Goal: Use online tool/utility: Utilize a website feature to perform a specific function

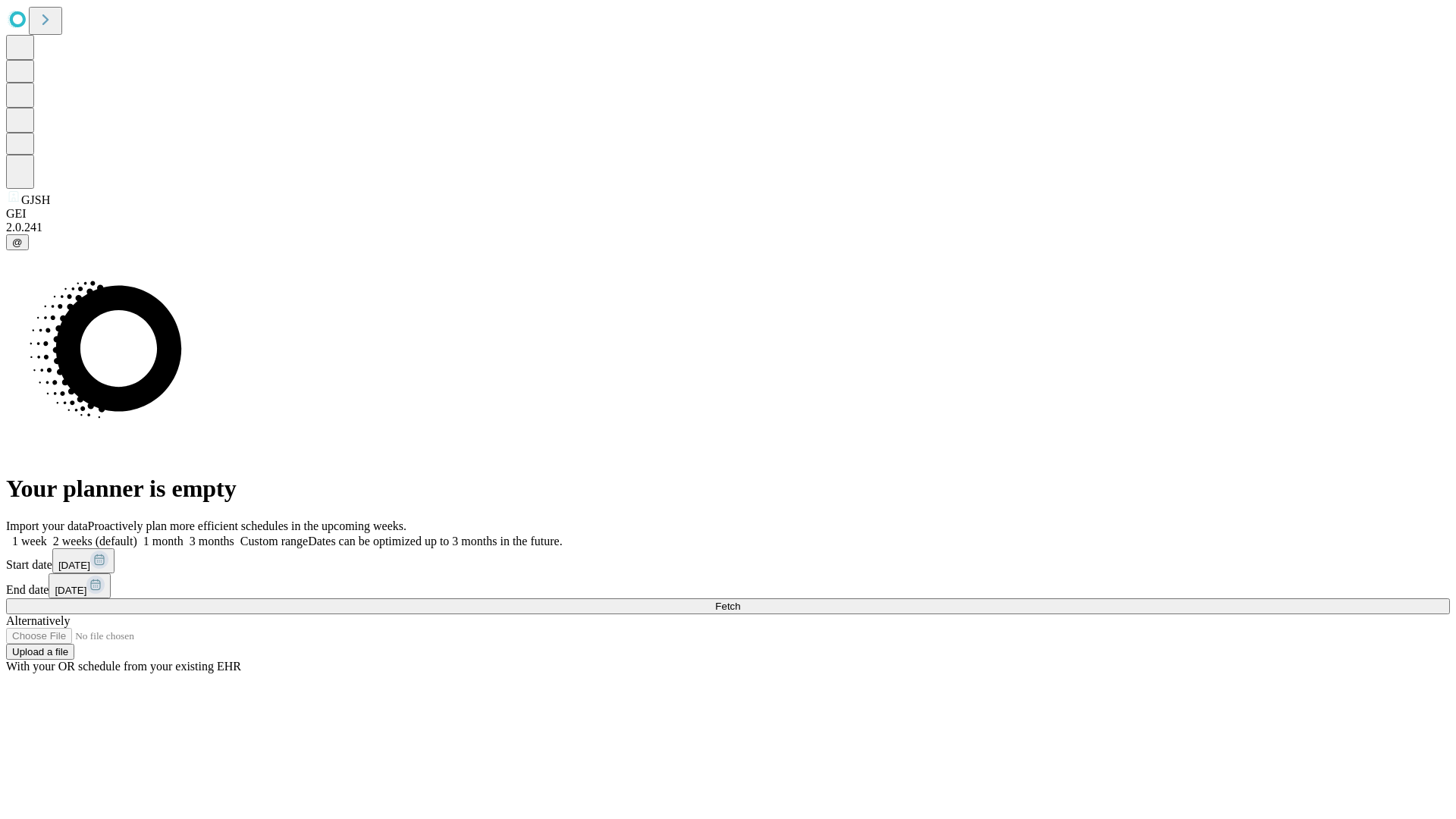
click at [740, 601] on span "Fetch" at bounding box center [727, 606] width 25 height 11
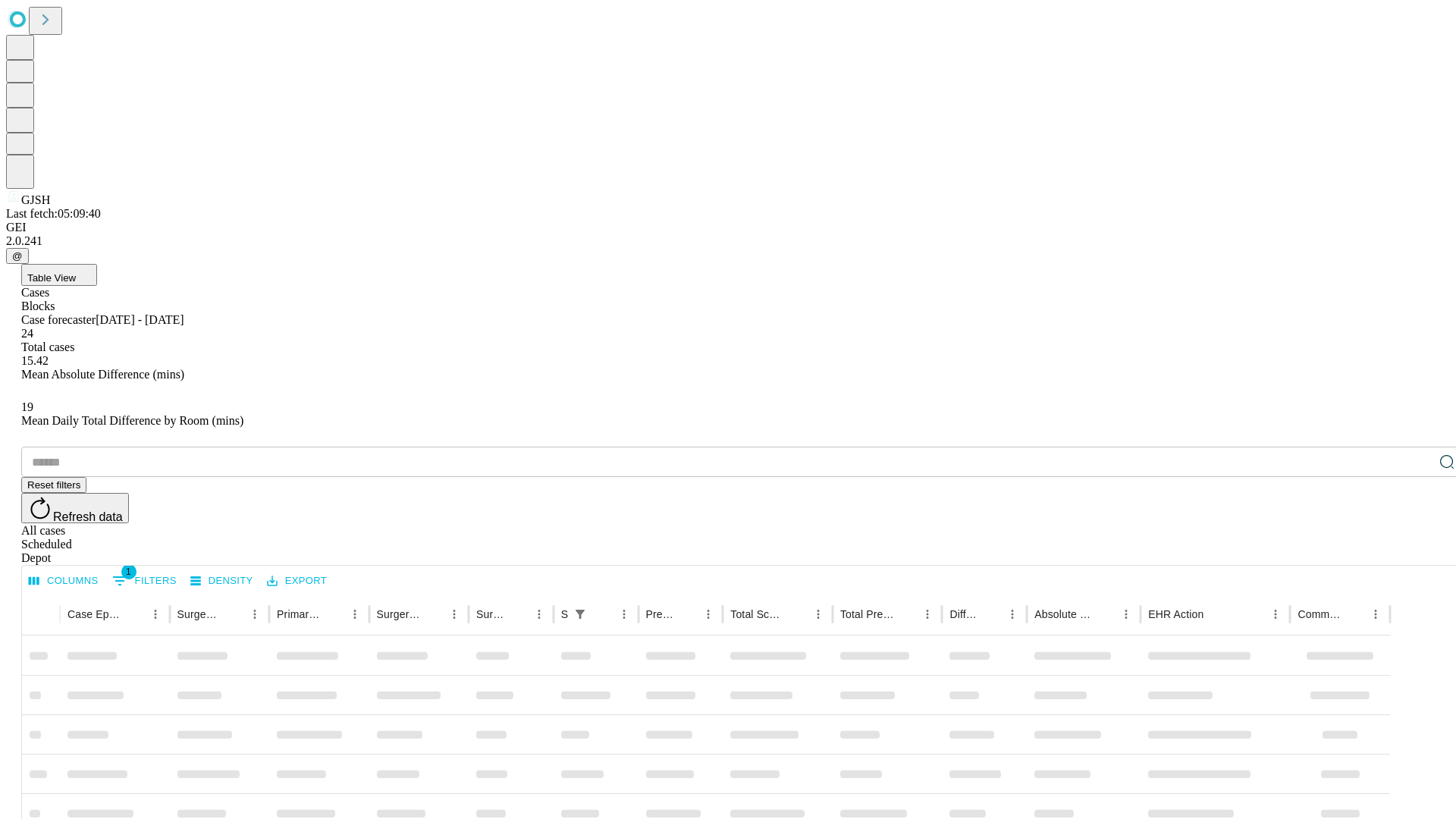
click at [76, 272] on span "Table View" at bounding box center [52, 278] width 49 height 11
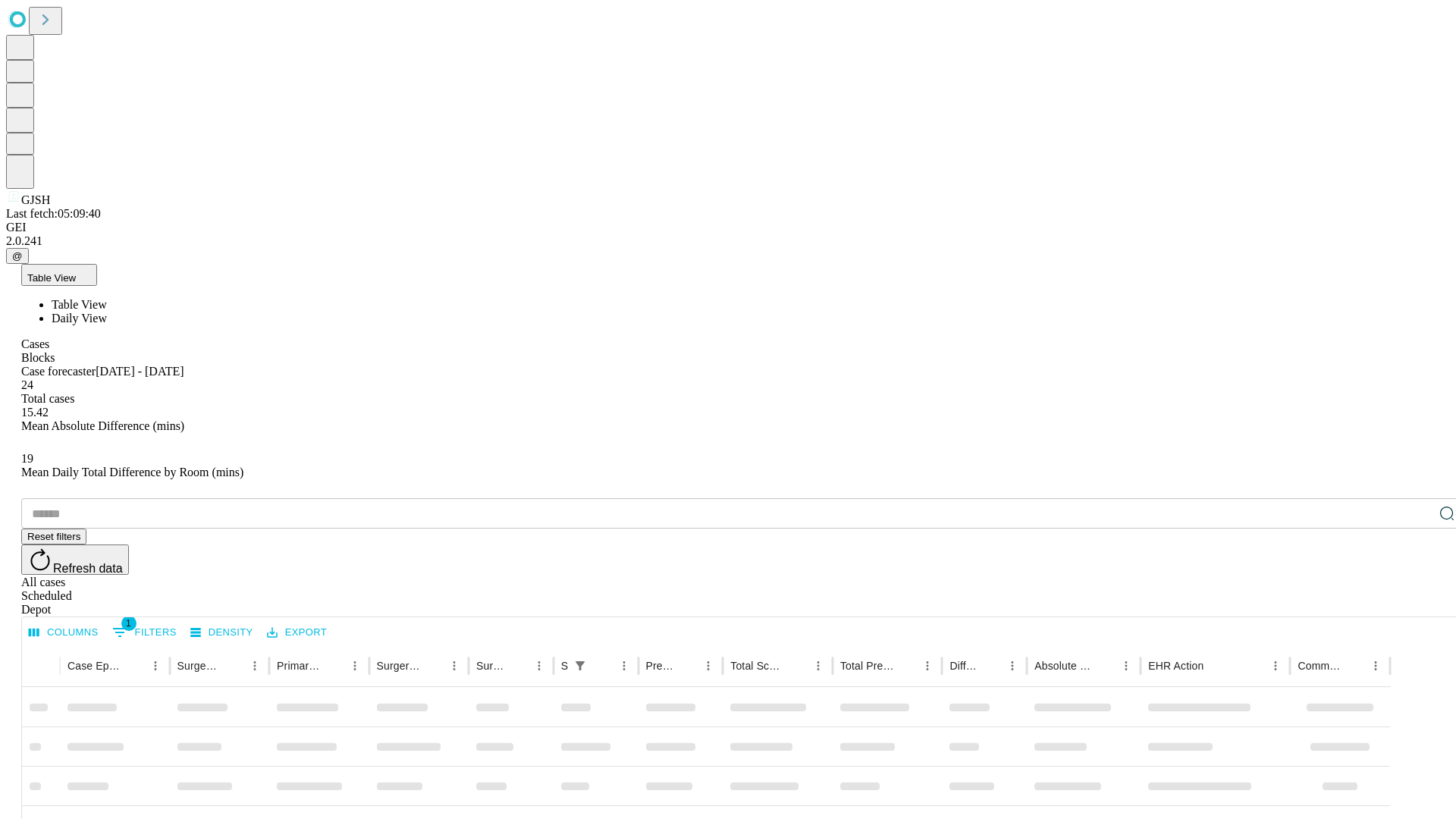
click at [107, 312] on span "Daily View" at bounding box center [79, 318] width 55 height 13
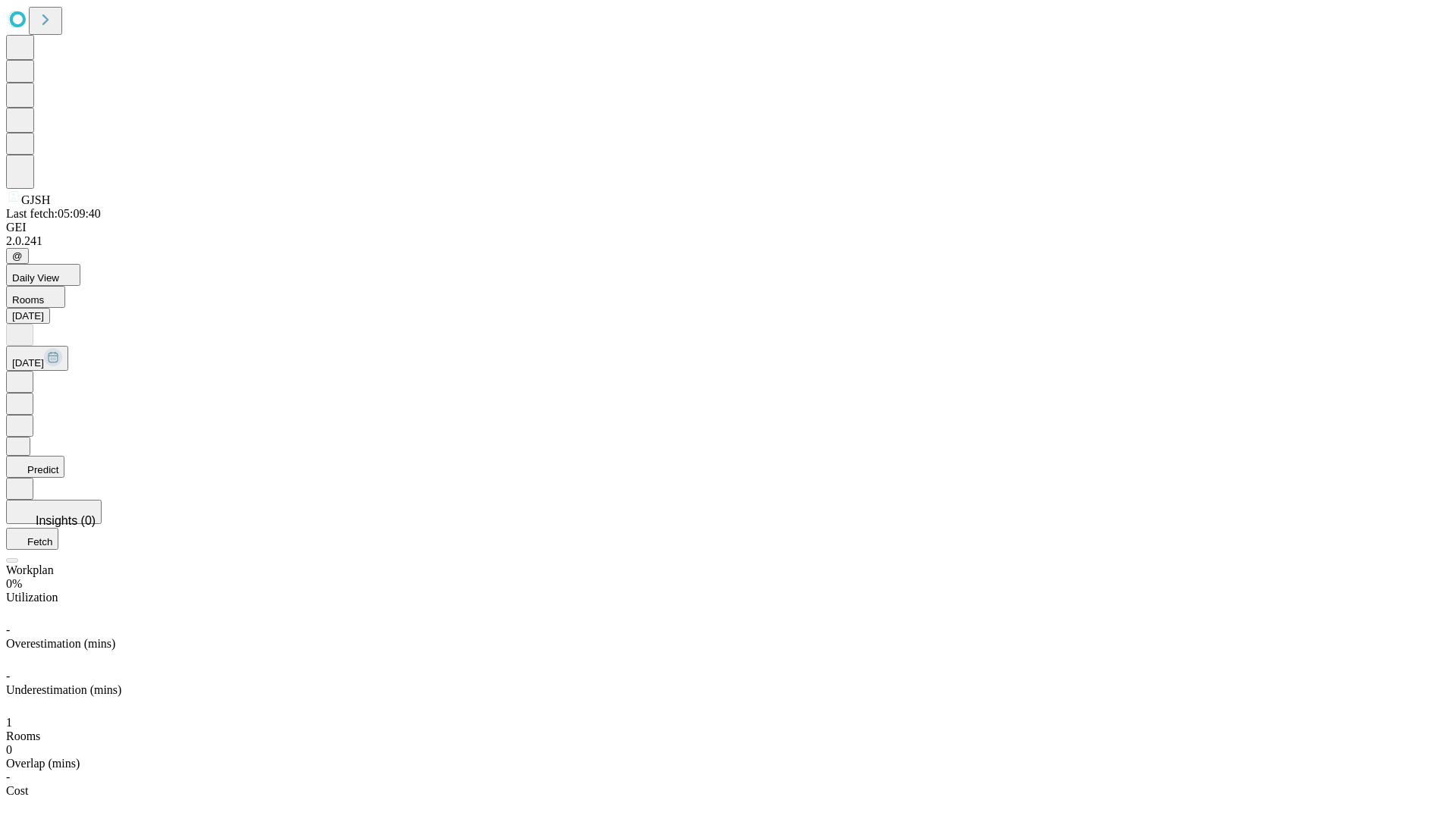
click at [64, 456] on button "Predict" at bounding box center [35, 467] width 58 height 22
